Goal: Register for event/course

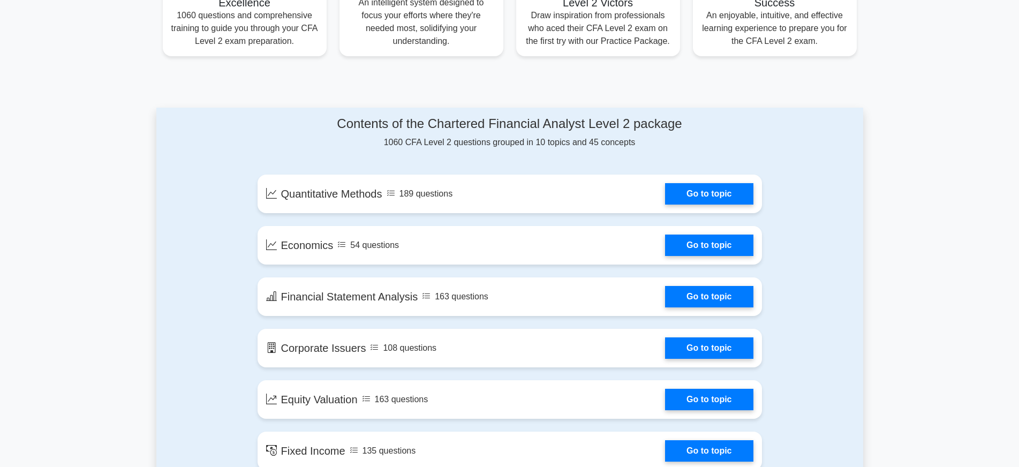
scroll to position [482, 0]
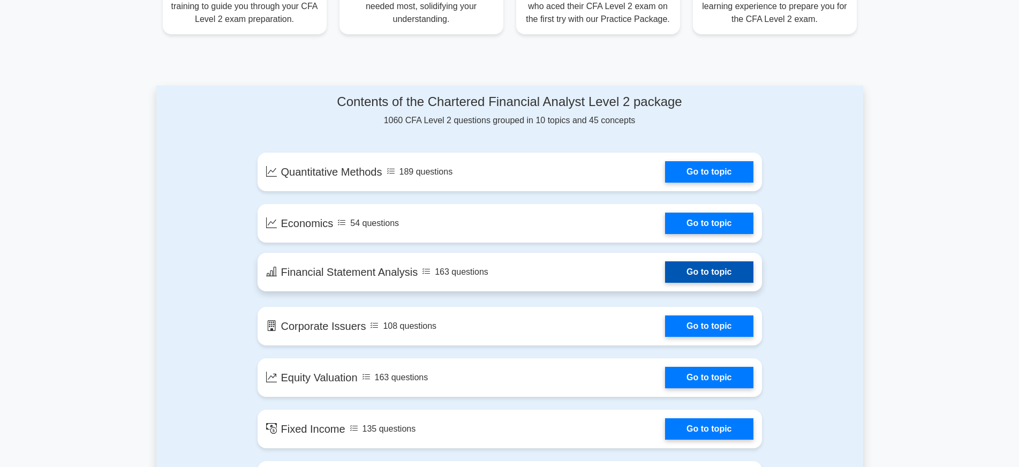
click at [724, 269] on link "Go to topic" at bounding box center [709, 271] width 88 height 21
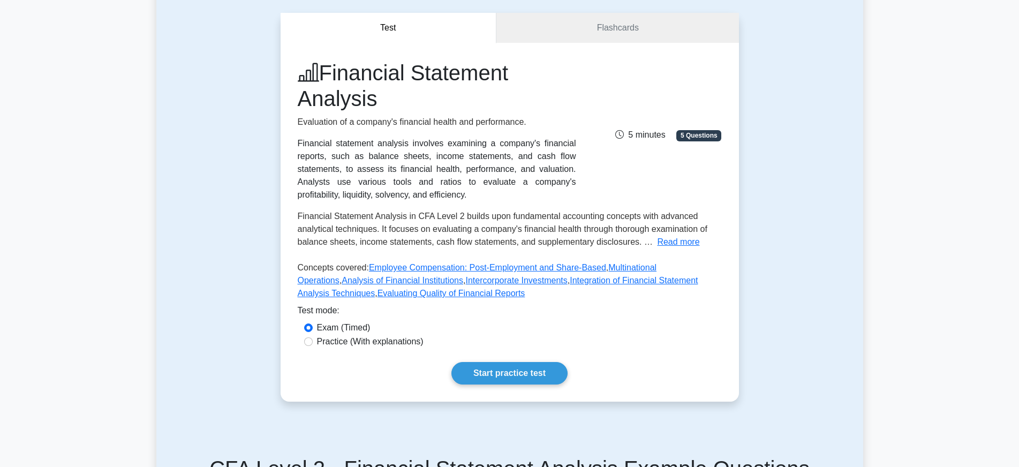
scroll to position [107, 0]
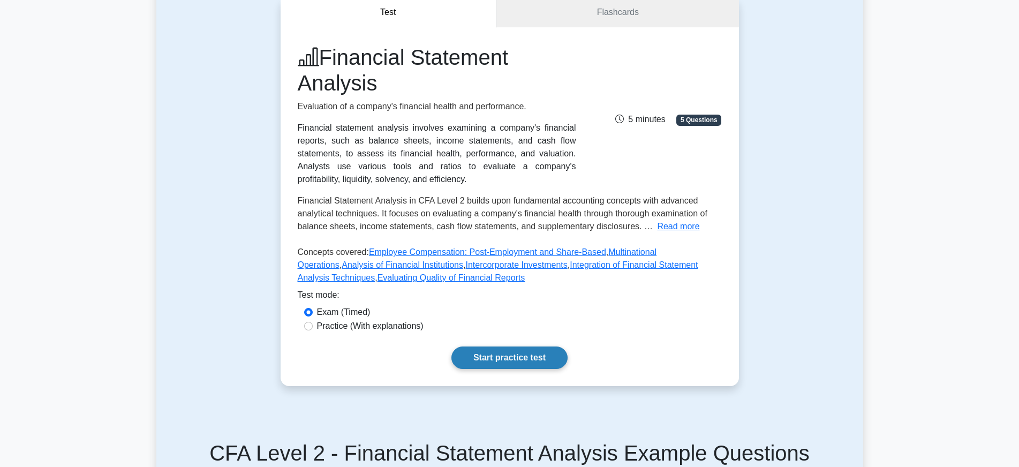
click at [509, 355] on link "Start practice test" at bounding box center [509, 357] width 116 height 22
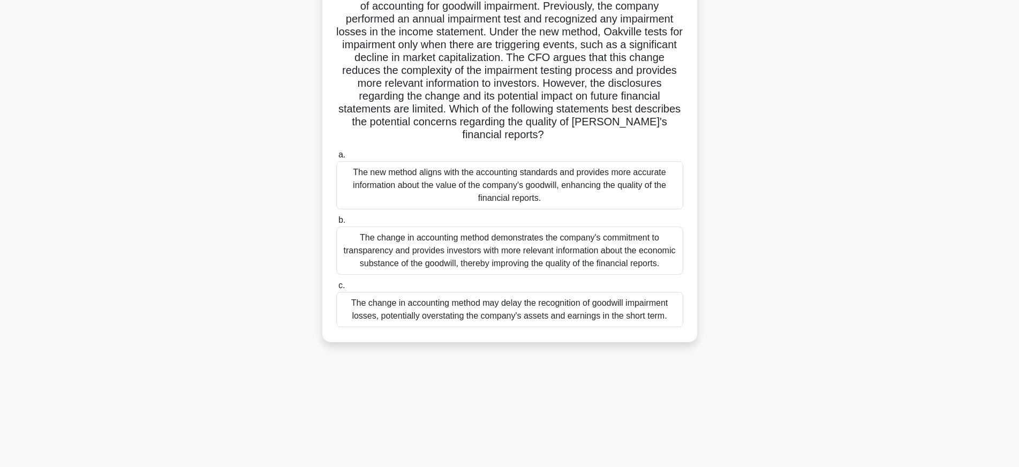
scroll to position [107, 0]
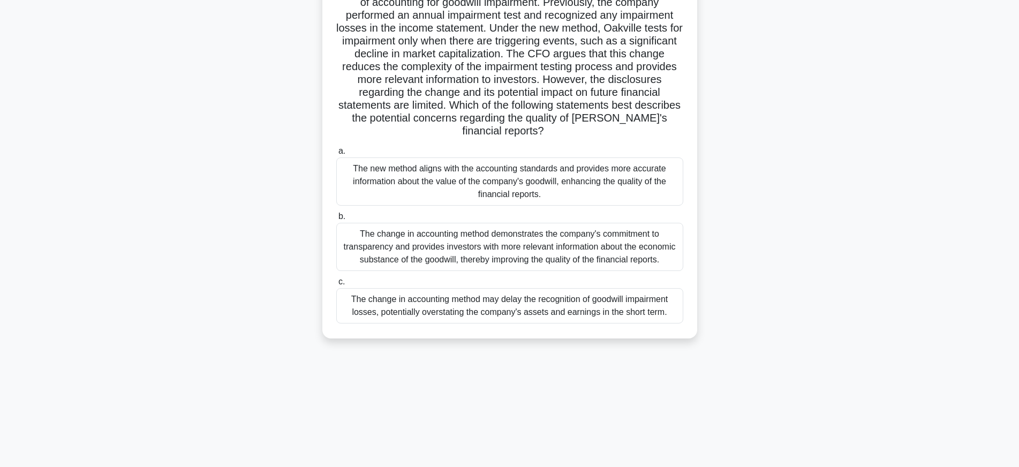
click at [547, 249] on div "The change in accounting method demonstrates the company's commitment to transp…" at bounding box center [509, 247] width 347 height 48
click at [336, 220] on input "b. The change in accounting method demonstrates the company's commitment to tra…" at bounding box center [336, 216] width 0 height 7
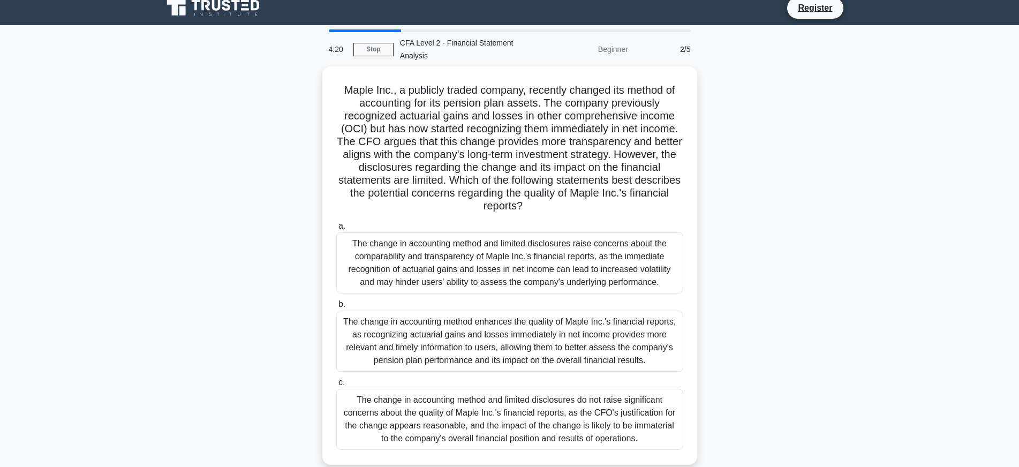
scroll to position [0, 0]
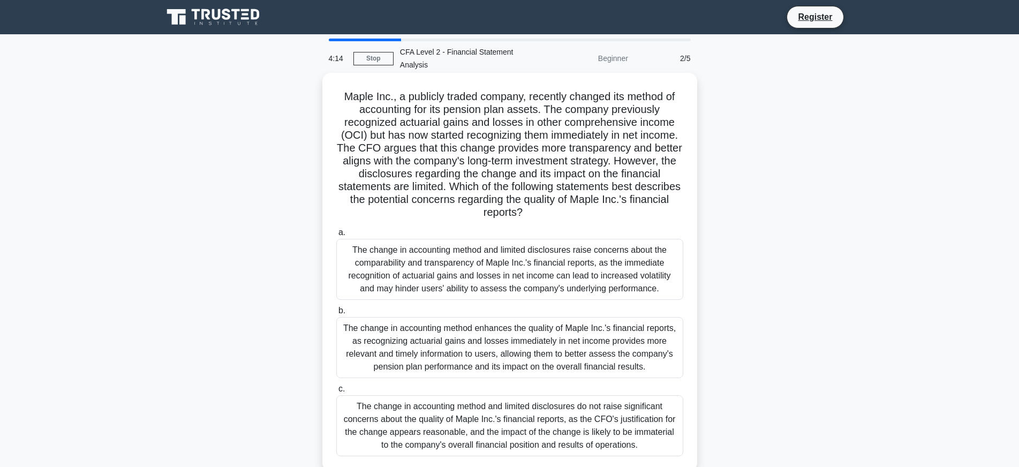
click at [497, 360] on div "The change in accounting method enhances the quality of Maple Inc.'s financial …" at bounding box center [509, 347] width 347 height 61
click at [336, 314] on input "b. The change in accounting method enhances the quality of Maple Inc.'s financi…" at bounding box center [336, 310] width 0 height 7
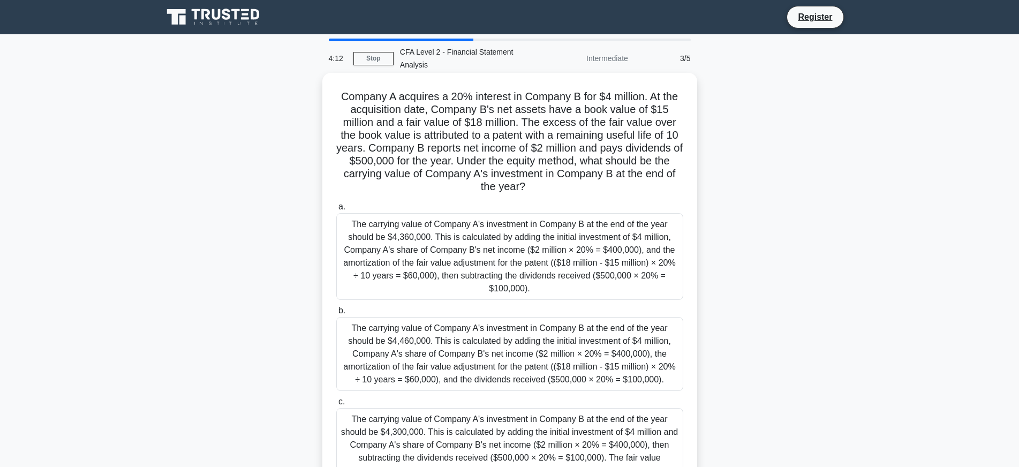
click at [498, 287] on div "The carrying value of Company A's investment in Company B at the end of the yea…" at bounding box center [509, 256] width 347 height 87
click at [336, 210] on input "a. The carrying value of Company A's investment in Company B at the end of the …" at bounding box center [336, 206] width 0 height 7
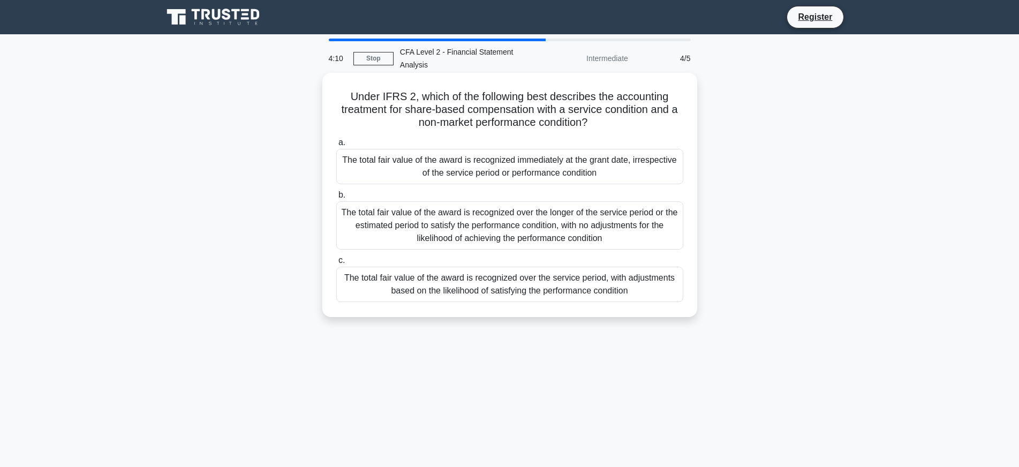
click at [496, 234] on div "The total fair value of the award is recognized over the longer of the service …" at bounding box center [509, 225] width 347 height 48
click at [336, 199] on input "b. The total fair value of the award is recognized over the longer of the servi…" at bounding box center [336, 195] width 0 height 7
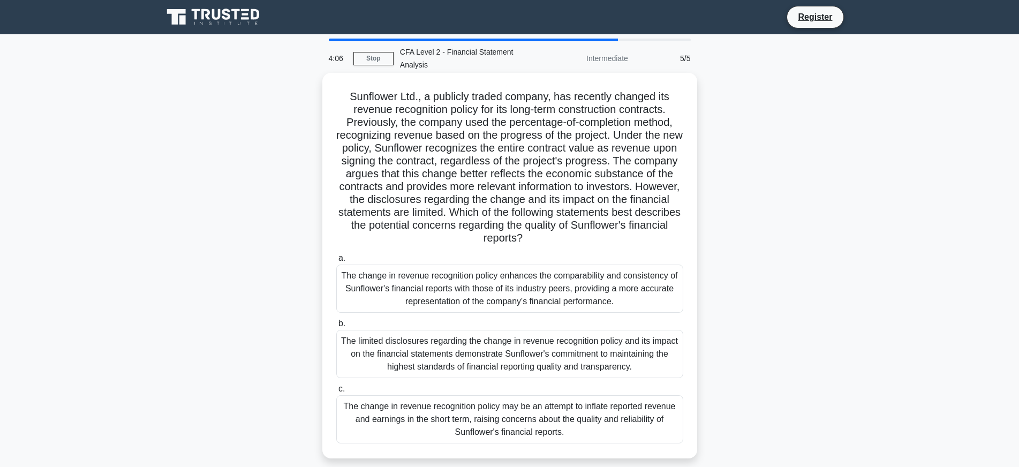
click at [488, 351] on div "The limited disclosures regarding the change in revenue recognition policy and …" at bounding box center [509, 354] width 347 height 48
click at [336, 327] on input "b. The limited disclosures regarding the change in revenue recognition policy a…" at bounding box center [336, 323] width 0 height 7
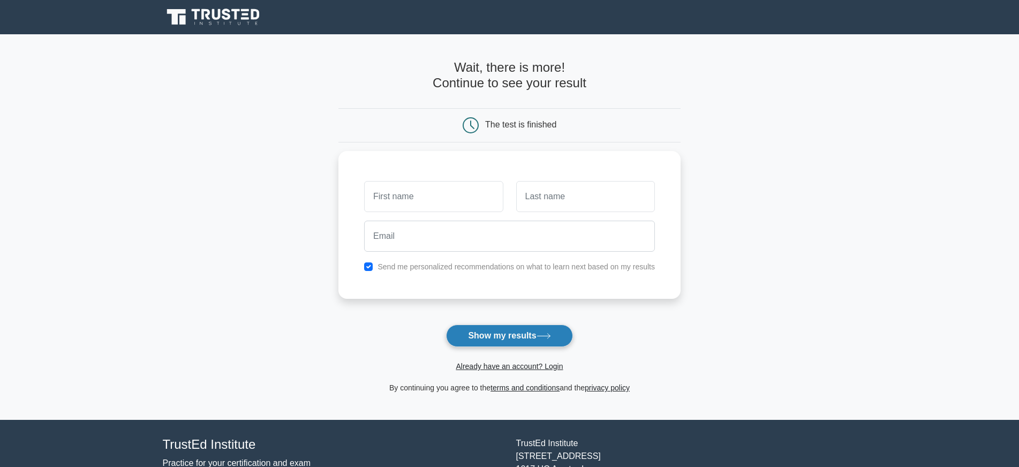
click at [502, 336] on button "Show my results" at bounding box center [509, 335] width 126 height 22
click at [314, 301] on main "Wait, there is more! Continue to see your result The test is finished and the" at bounding box center [509, 226] width 1019 height 385
click at [395, 194] on input "text" at bounding box center [433, 193] width 139 height 31
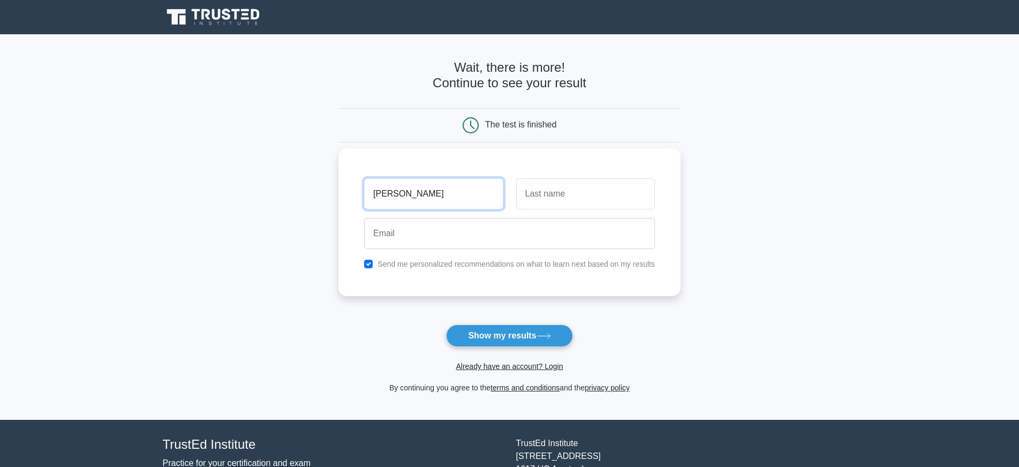
type input "lilian"
click at [576, 199] on input "text" at bounding box center [585, 193] width 139 height 31
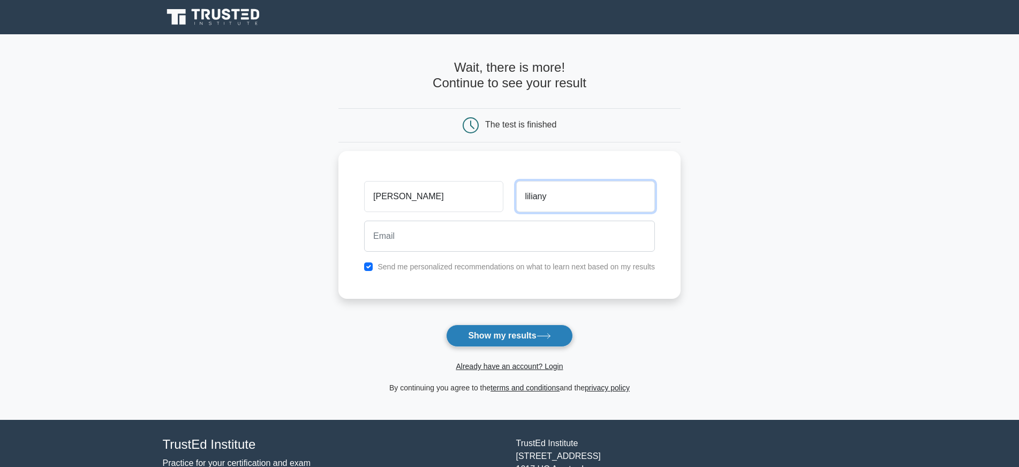
type input "liliany"
click at [524, 334] on button "Show my results" at bounding box center [509, 335] width 126 height 22
click at [369, 260] on input "checkbox" at bounding box center [368, 264] width 9 height 9
checkbox input "false"
click at [495, 330] on button "Show my results" at bounding box center [509, 335] width 126 height 22
